Goal: Task Accomplishment & Management: Use online tool/utility

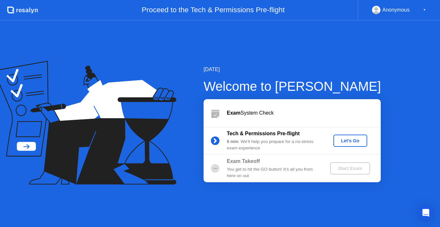
click at [388, 173] on div "[DATE] Welcome to [PERSON_NAME] Exam System Check Tech & Permissions Pre-flight…" at bounding box center [220, 124] width 440 height 206
click at [357, 142] on div "Let's Go" at bounding box center [350, 140] width 29 height 5
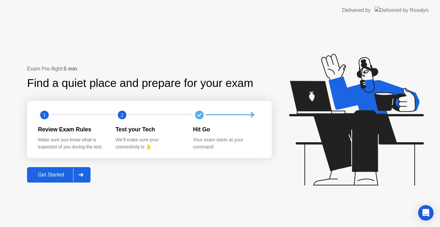
click at [66, 175] on div "Get Started" at bounding box center [51, 175] width 44 height 6
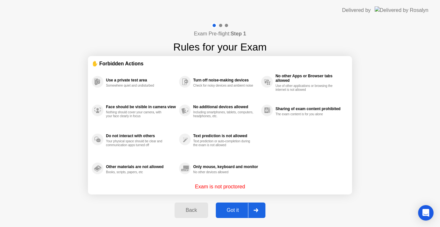
click at [241, 209] on div "Got it" at bounding box center [233, 210] width 30 height 6
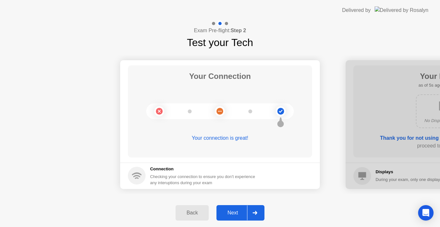
click at [234, 214] on div "Next" at bounding box center [232, 213] width 29 height 6
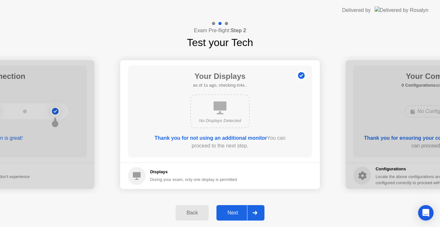
click at [231, 216] on div "Next" at bounding box center [232, 213] width 29 height 6
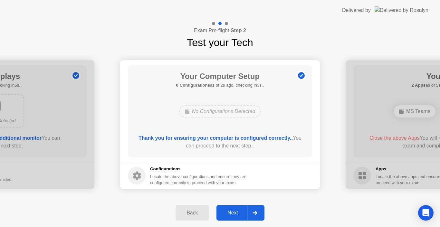
click at [235, 212] on div "Next" at bounding box center [232, 213] width 29 height 6
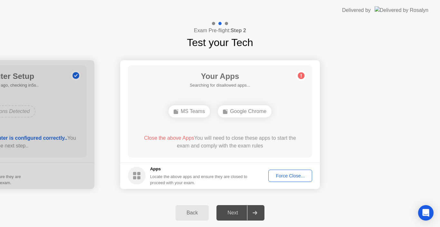
click at [278, 177] on div "Force Close..." at bounding box center [289, 175] width 39 height 5
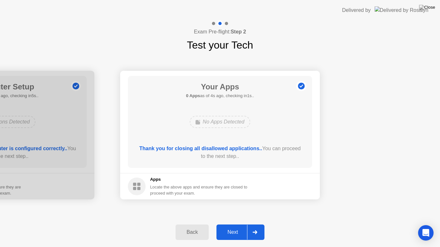
click at [234, 227] on div "Next" at bounding box center [232, 233] width 29 height 6
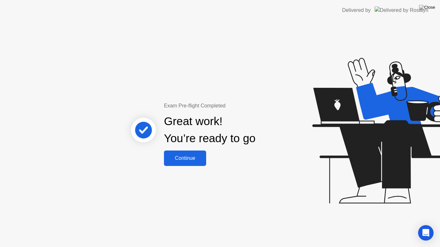
click at [185, 155] on div "Continue" at bounding box center [185, 158] width 38 height 6
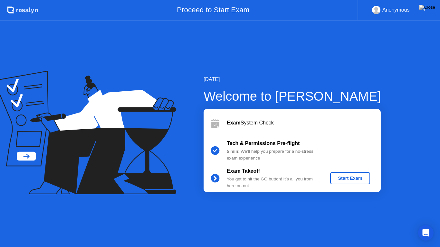
click at [343, 176] on div "Start Exam" at bounding box center [350, 178] width 34 height 5
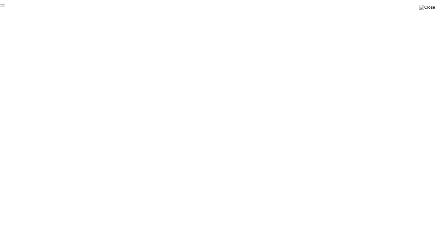
click div "End Proctoring Session"
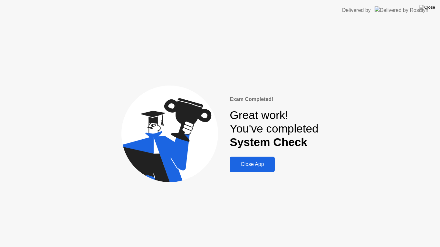
click at [257, 162] on div "Close App" at bounding box center [251, 165] width 41 height 6
